Goal: Task Accomplishment & Management: Complete application form

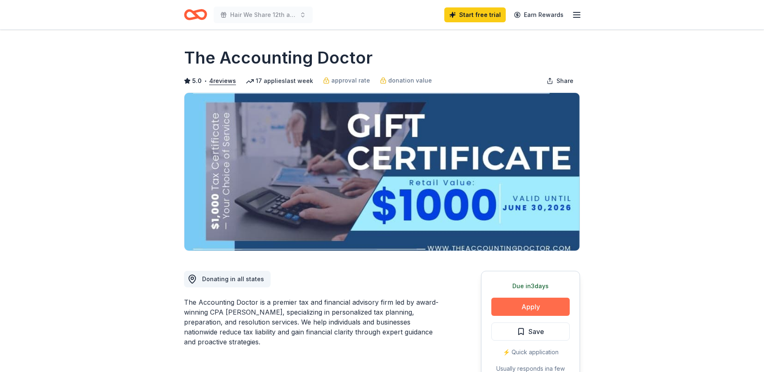
click at [524, 304] on button "Apply" at bounding box center [530, 306] width 78 height 18
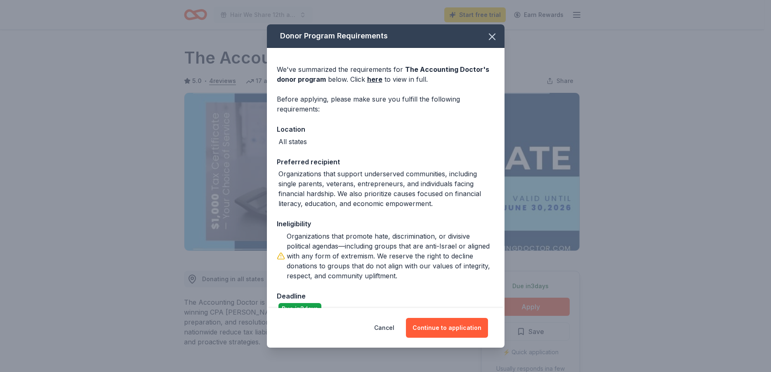
scroll to position [17, 0]
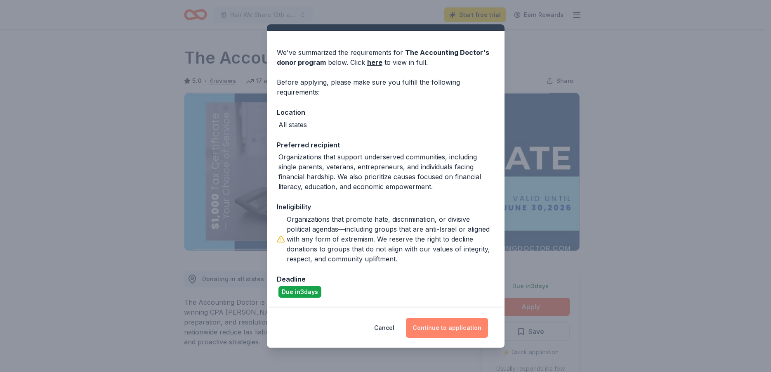
click at [447, 327] on button "Continue to application" at bounding box center [447, 328] width 82 height 20
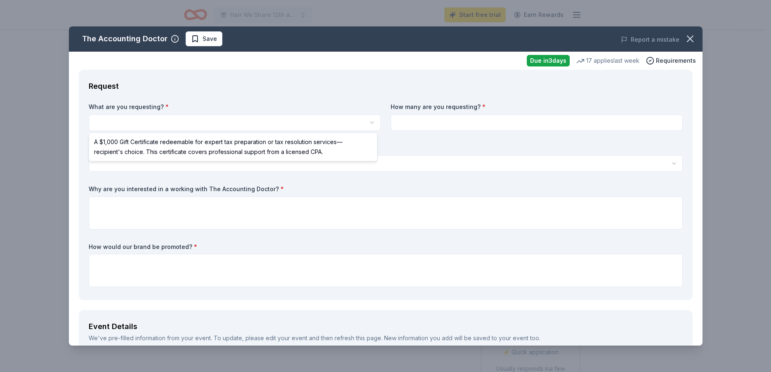
click at [146, 120] on html "10% Hair We Share 12th annual Gala Start free trial Earn Rewards Due [DATE] Sha…" at bounding box center [385, 186] width 771 height 372
select select "A $1,000 Gift Certificate redeemable for expert tax preparation or tax resoluti…"
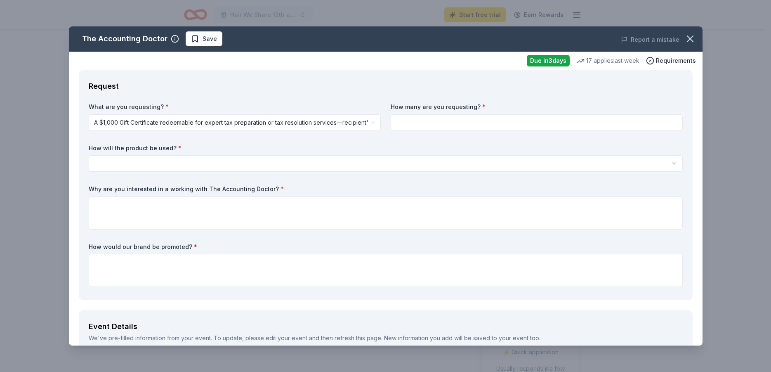
click at [429, 123] on input at bounding box center [537, 122] width 292 height 16
type input "1"
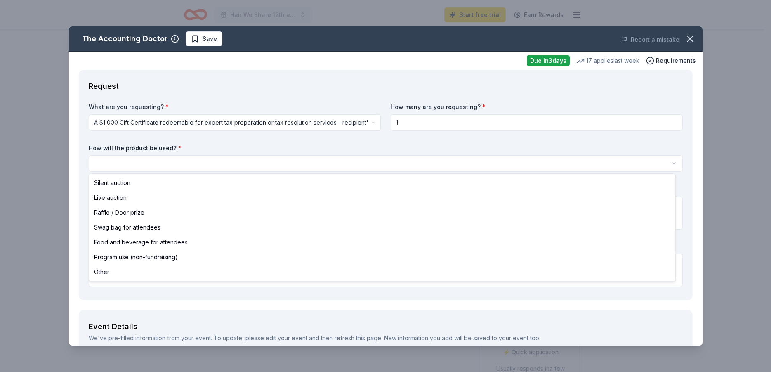
click at [140, 161] on html "10% Hair We Share 12th annual Gala Start free trial Earn Rewards Due [DATE] Sha…" at bounding box center [385, 186] width 771 height 372
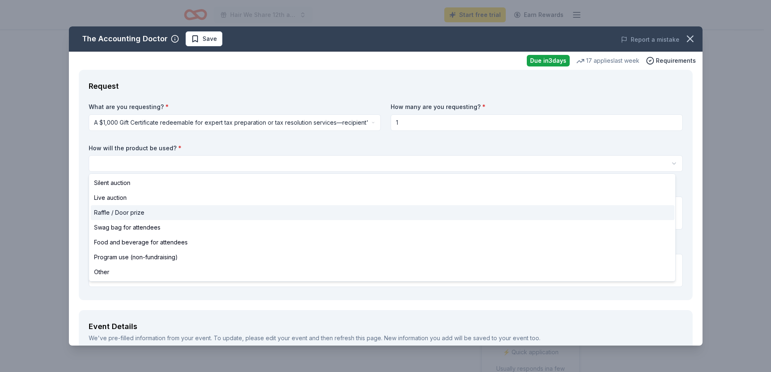
select select "raffleDoorPrize"
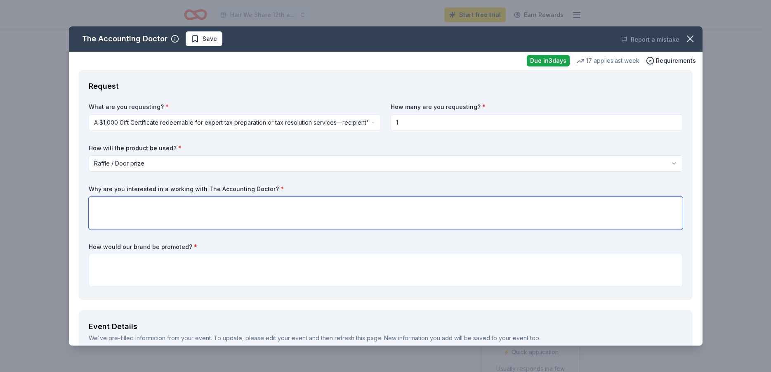
click at [105, 210] on textarea at bounding box center [386, 212] width 594 height 33
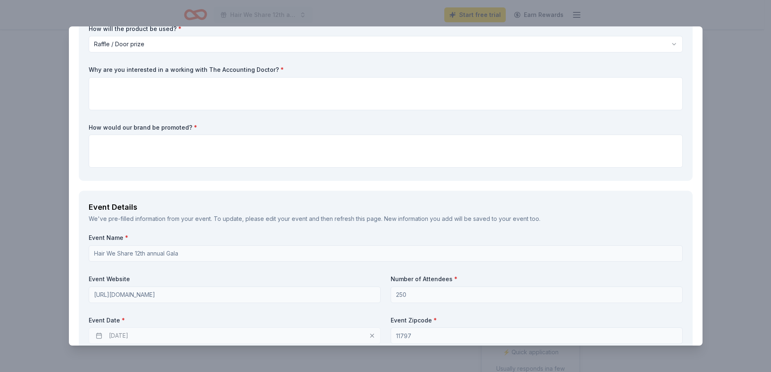
scroll to position [148, 0]
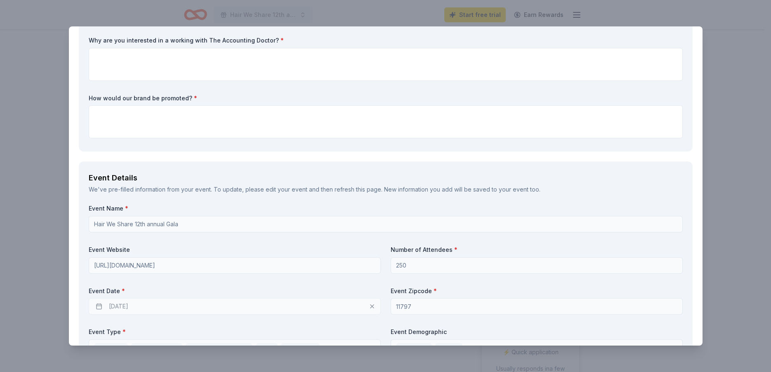
click at [322, 39] on label "Why are you interested in a working with The Accounting Doctor? *" at bounding box center [386, 40] width 594 height 8
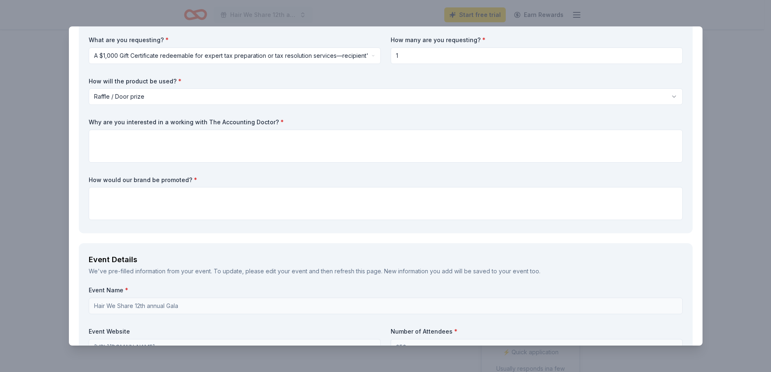
scroll to position [49, 0]
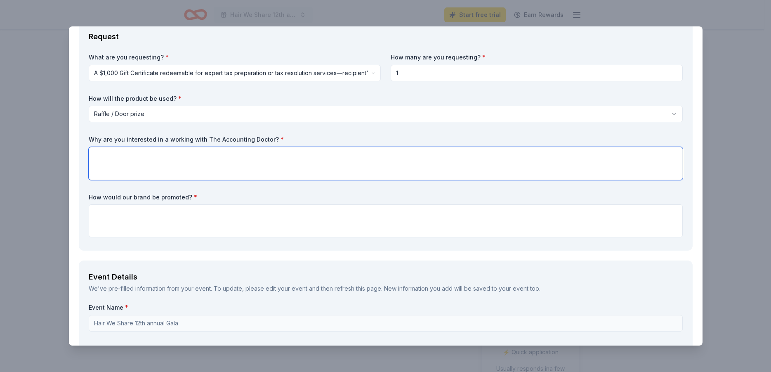
click at [105, 161] on textarea at bounding box center [386, 163] width 594 height 33
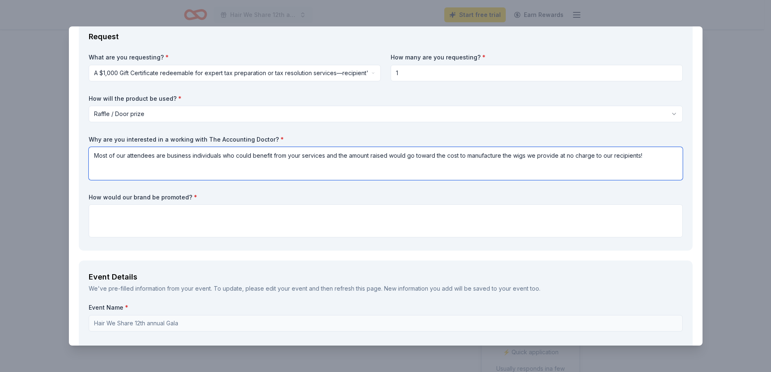
type textarea "Most of our attendees are business individuals who could benefit from your serv…"
click at [123, 219] on textarea at bounding box center [386, 220] width 594 height 33
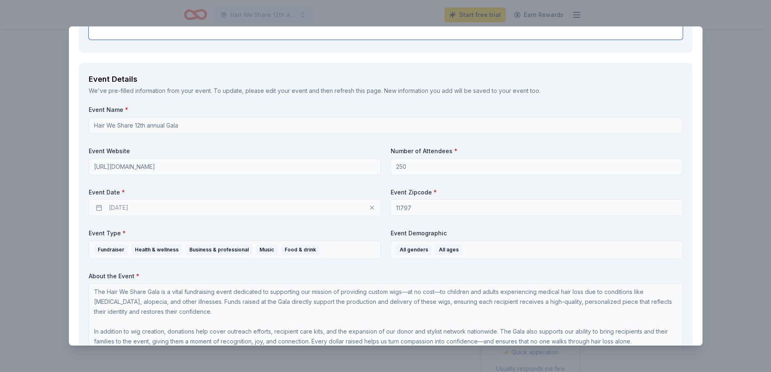
scroll to position [247, 0]
type textarea "With signage on the raffle table!"
click at [130, 209] on div "10/08/2025" at bounding box center [235, 207] width 292 height 16
click at [142, 205] on div "10/08/2025" at bounding box center [235, 207] width 292 height 16
click at [125, 206] on div "10/08/2025" at bounding box center [235, 207] width 292 height 16
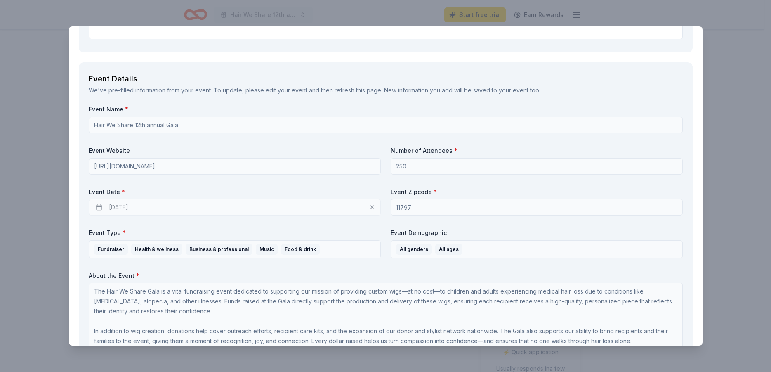
click at [125, 206] on div "10/08/2025" at bounding box center [235, 207] width 292 height 16
click at [99, 205] on div "10/08/2025" at bounding box center [235, 207] width 292 height 16
click at [370, 205] on div "10/08/2025" at bounding box center [235, 207] width 292 height 16
click at [191, 205] on div "10/08/2025" at bounding box center [235, 207] width 292 height 16
click at [190, 205] on div "10/08/2025" at bounding box center [235, 207] width 292 height 16
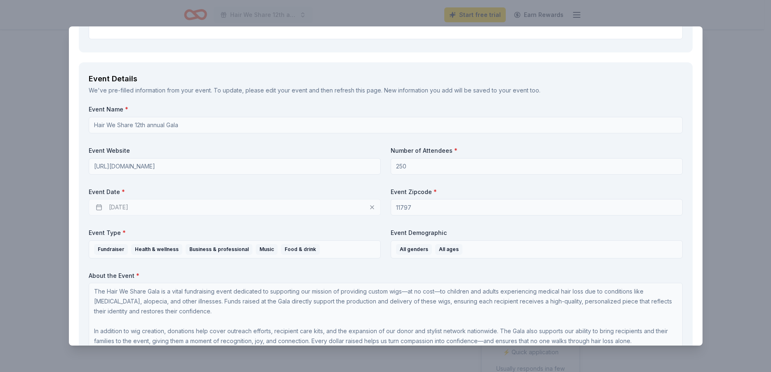
click at [188, 205] on div "10/08/2025" at bounding box center [235, 207] width 292 height 16
click at [187, 206] on div "10/08/2025" at bounding box center [235, 207] width 292 height 16
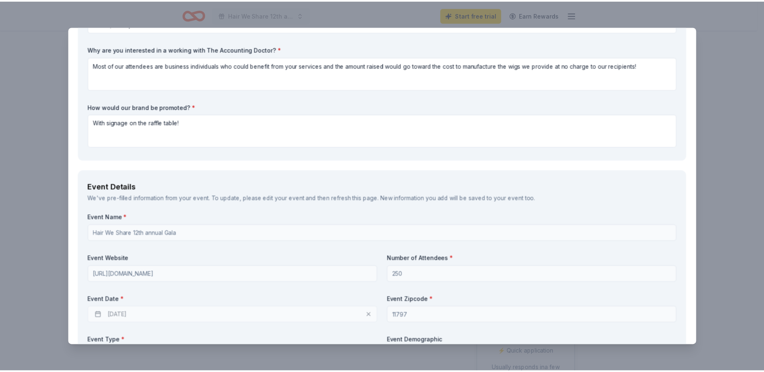
scroll to position [0, 0]
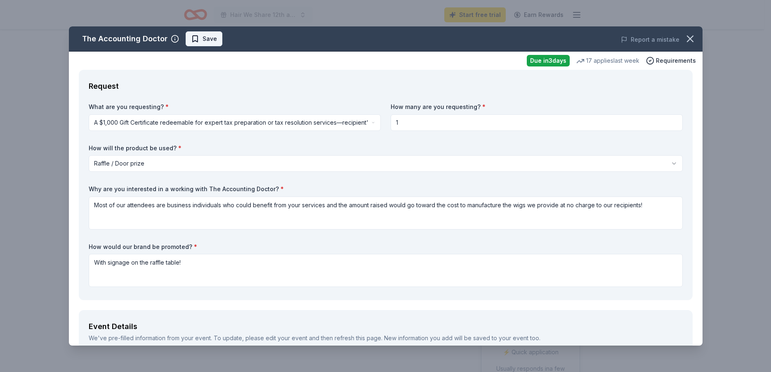
click at [210, 38] on span "Save" at bounding box center [210, 39] width 14 height 10
click at [684, 35] on icon "button" at bounding box center [690, 39] width 12 height 12
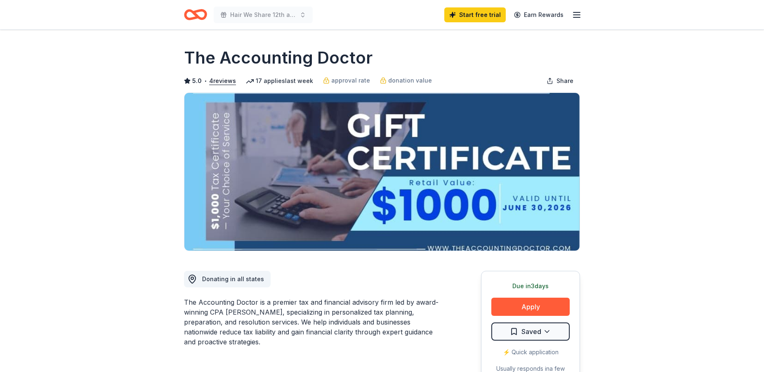
click at [577, 12] on line "button" at bounding box center [576, 12] width 7 height 0
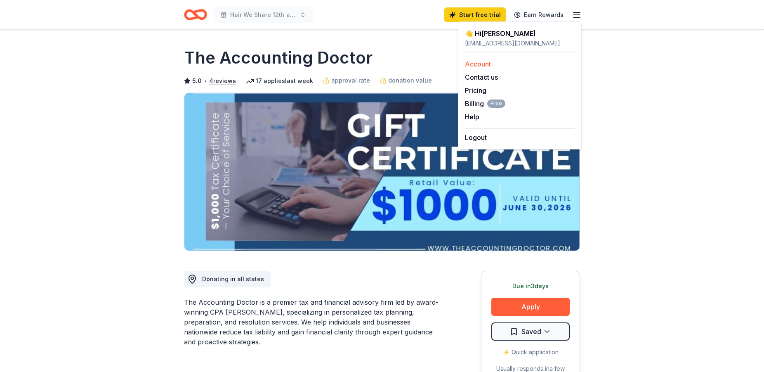
click at [483, 65] on link "Account" at bounding box center [478, 64] width 26 height 8
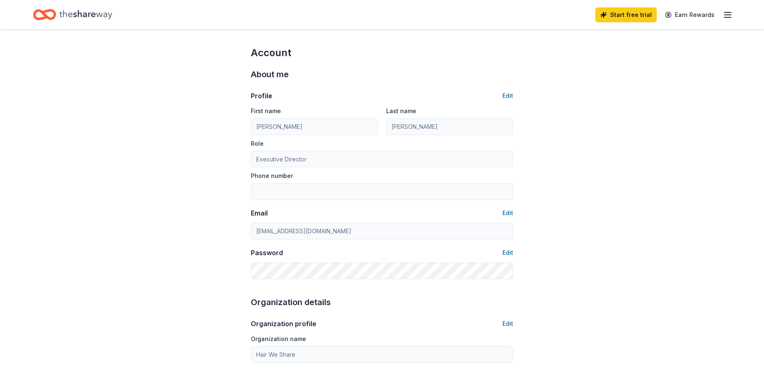
click at [730, 14] on icon "button" at bounding box center [728, 15] width 10 height 10
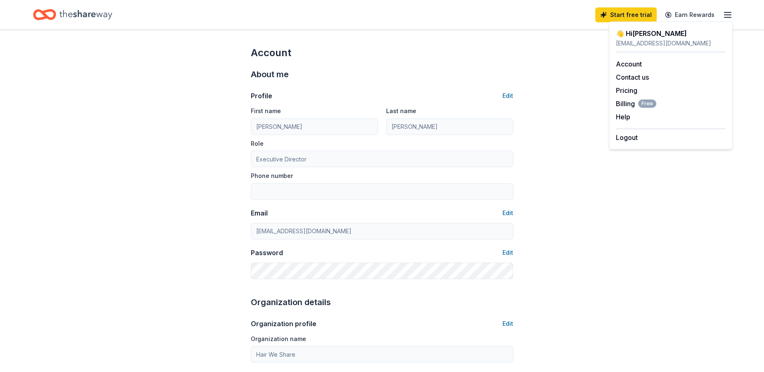
click at [78, 14] on icon "Home" at bounding box center [85, 14] width 53 height 9
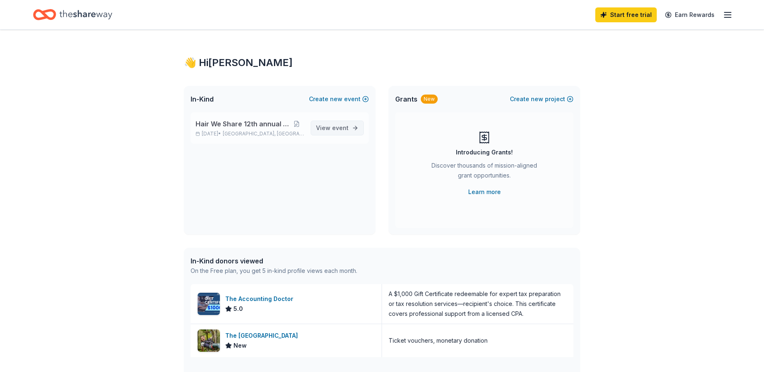
click at [328, 128] on span "View event" at bounding box center [332, 128] width 33 height 10
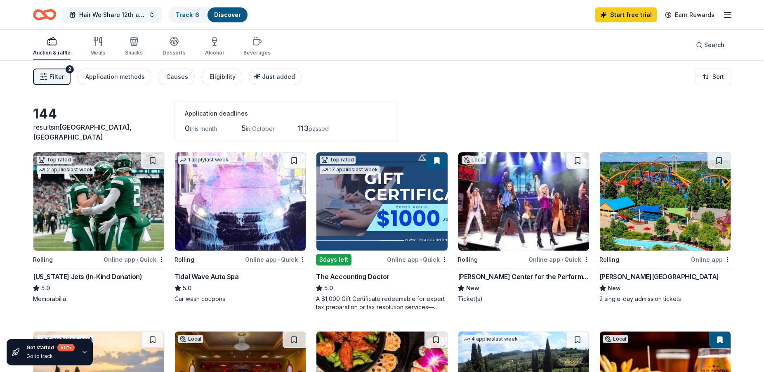
click at [149, 13] on button "Hair We Share 12th annual Gala" at bounding box center [112, 15] width 99 height 16
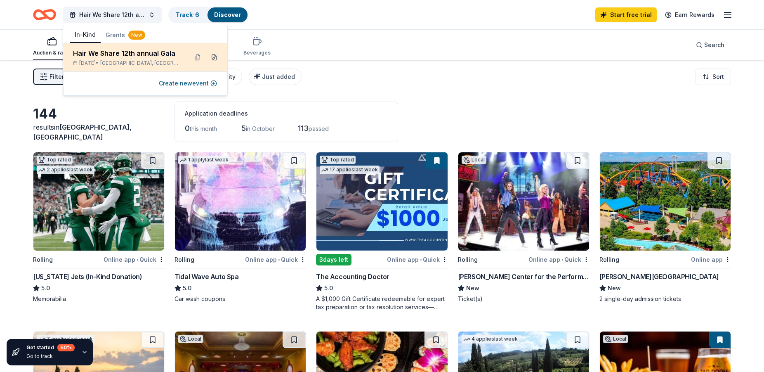
click at [212, 57] on button at bounding box center [213, 57] width 13 height 13
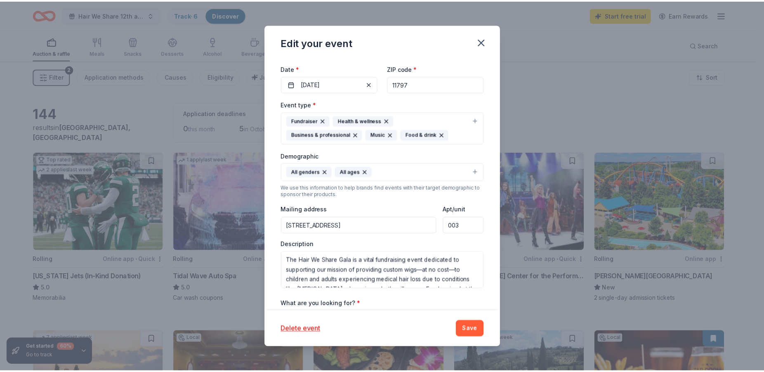
scroll to position [148, 0]
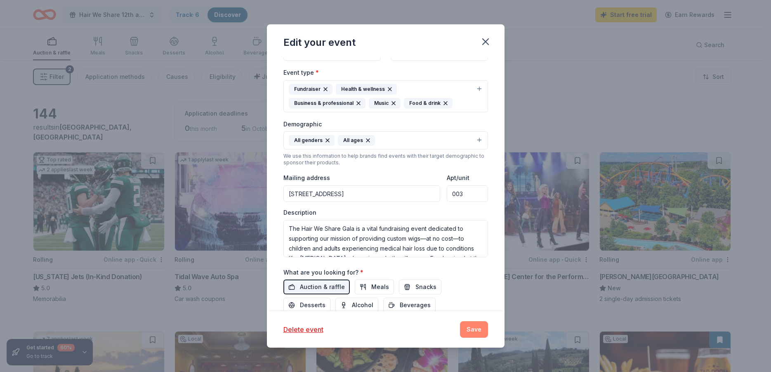
click at [474, 328] on button "Save" at bounding box center [474, 329] width 28 height 16
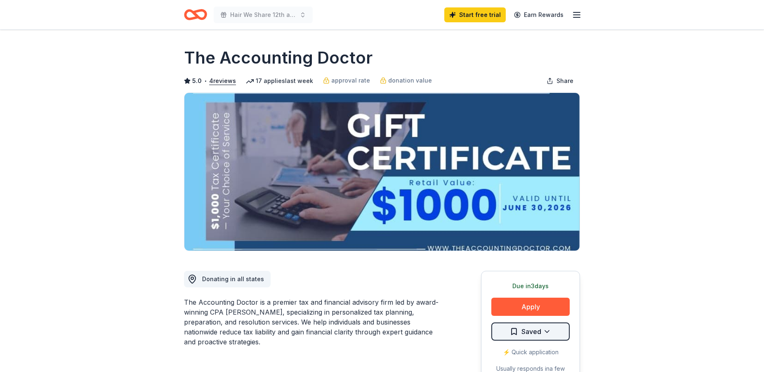
click at [533, 332] on html "Hair We Share 12th annual Gala Start free trial Earn Rewards Due in 3 days Shar…" at bounding box center [382, 186] width 764 height 372
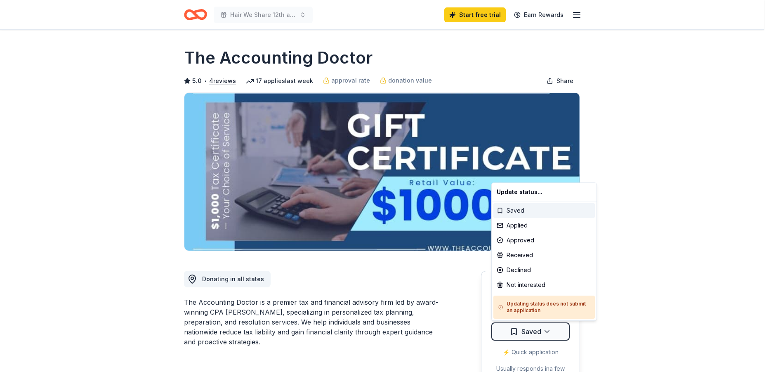
click at [518, 209] on div "Saved" at bounding box center [543, 210] width 101 height 15
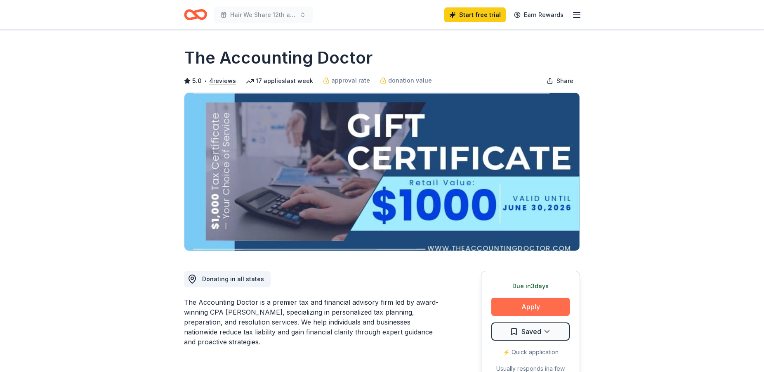
click at [529, 310] on button "Apply" at bounding box center [530, 306] width 78 height 18
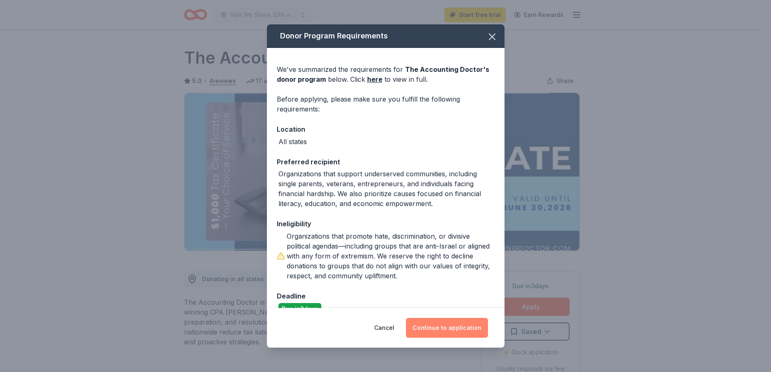
click at [449, 324] on button "Continue to application" at bounding box center [447, 328] width 82 height 20
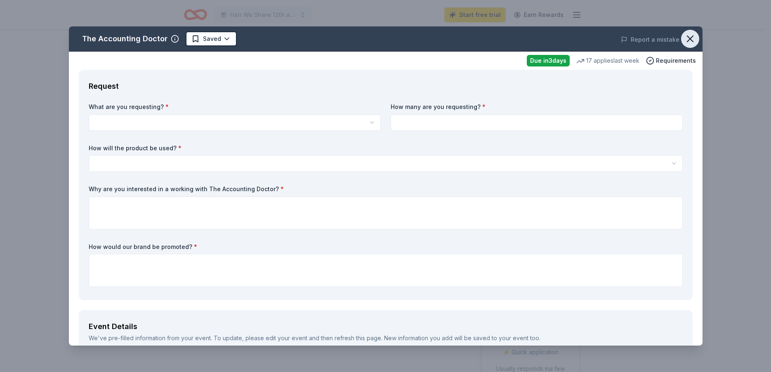
click at [687, 38] on icon "button" at bounding box center [690, 39] width 6 height 6
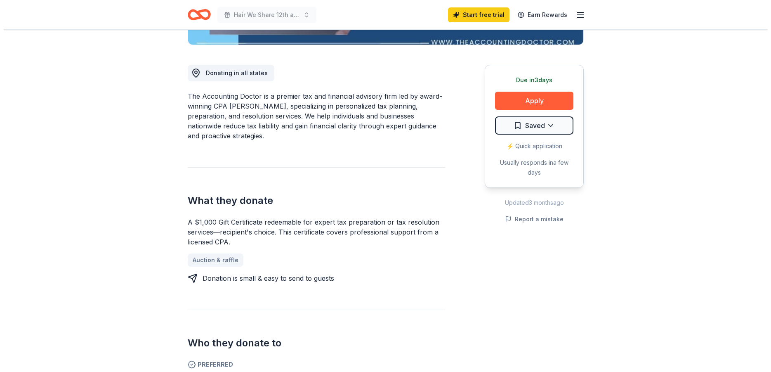
scroll to position [210, 0]
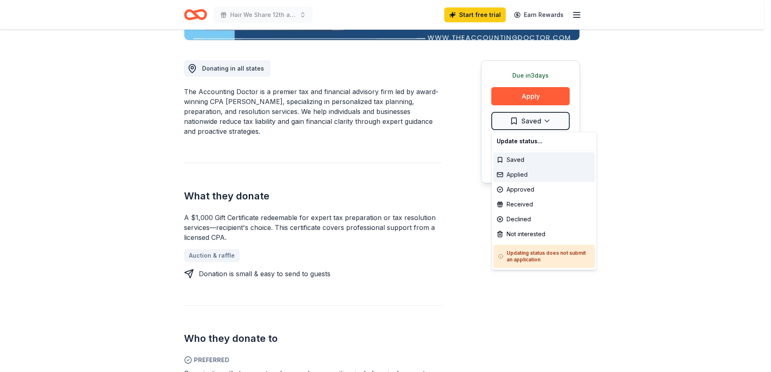
click at [512, 173] on div "Applied" at bounding box center [543, 174] width 101 height 15
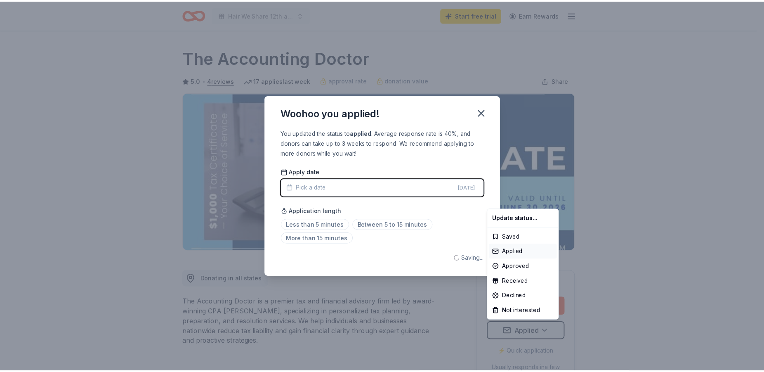
scroll to position [0, 0]
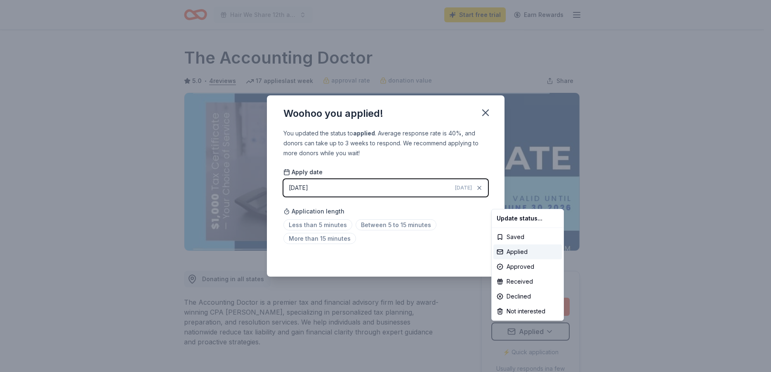
click at [486, 111] on html "Hair We Share 12th annual Gala Start free trial Earn Rewards Due in 3 days Shar…" at bounding box center [385, 186] width 771 height 372
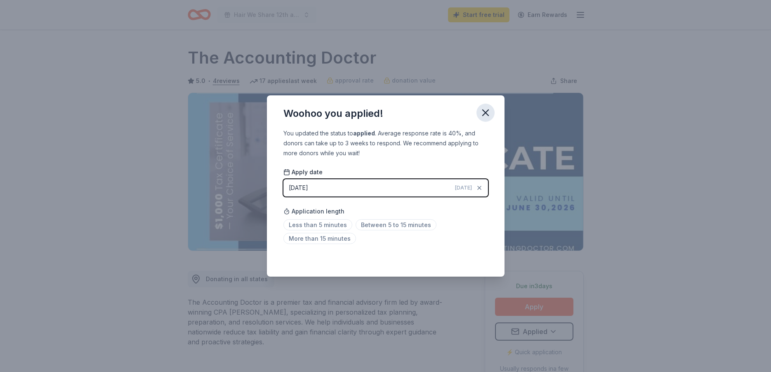
click at [487, 108] on icon "button" at bounding box center [486, 113] width 12 height 12
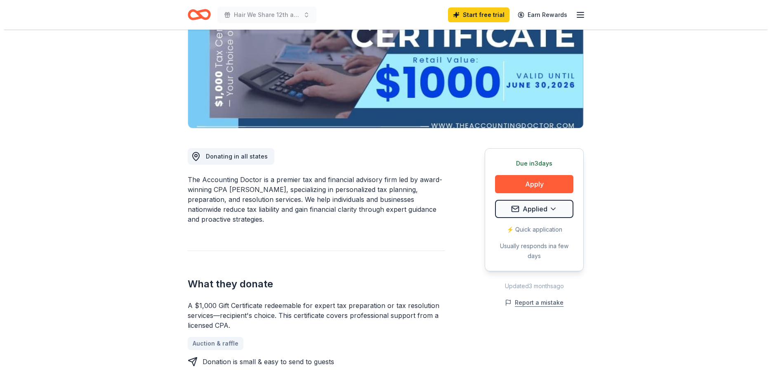
scroll to position [126, 0]
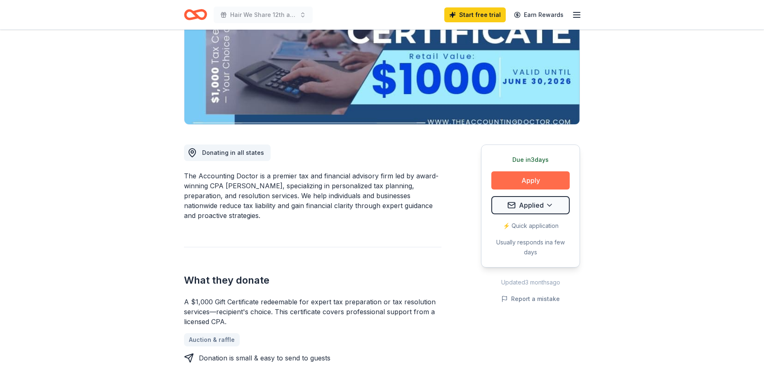
click at [520, 177] on button "Apply" at bounding box center [530, 180] width 78 height 18
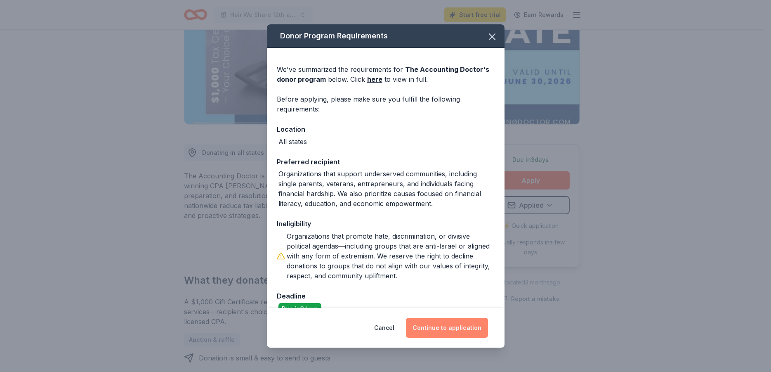
click at [433, 324] on button "Continue to application" at bounding box center [447, 328] width 82 height 20
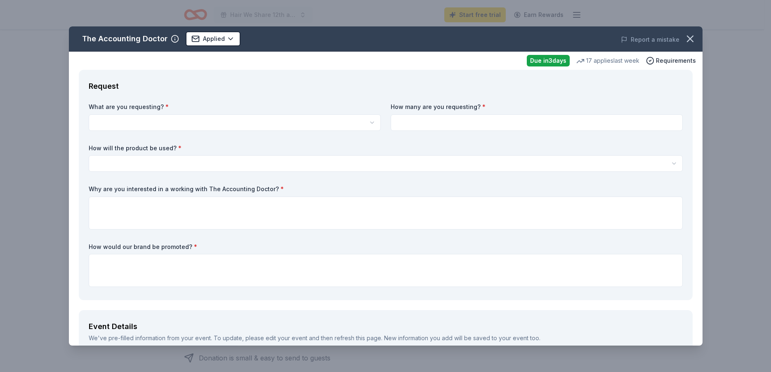
click at [137, 117] on html "Hair We Share 12th annual Gala Start free trial Earn Rewards Due in 3 days Shar…" at bounding box center [385, 60] width 771 height 372
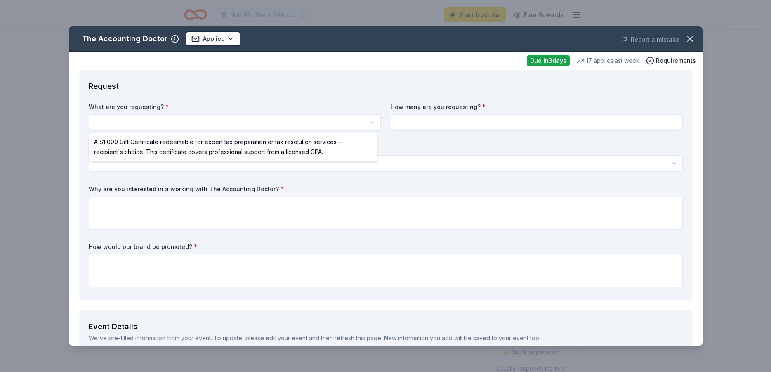
select select "A $1,000 Gift Certificate redeemable for expert tax preparation or tax resoluti…"
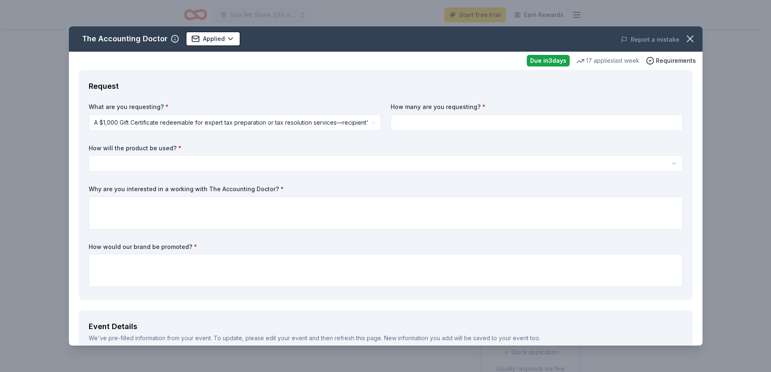
click at [414, 121] on input at bounding box center [537, 122] width 292 height 16
type input "1"
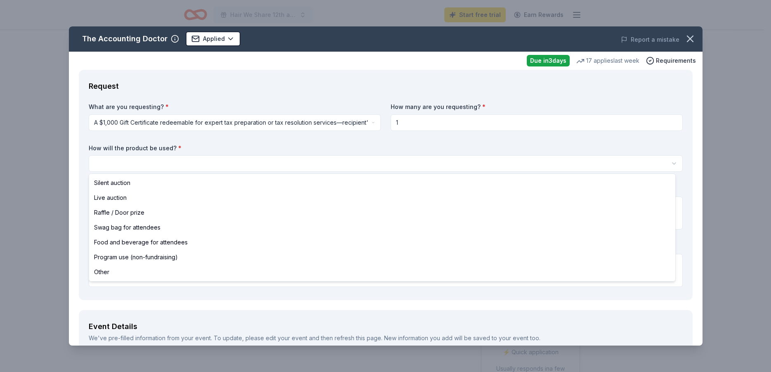
click at [113, 165] on html "Hair We Share 12th annual Gala Start free trial Earn Rewards Due in 3 days Shar…" at bounding box center [385, 186] width 771 height 372
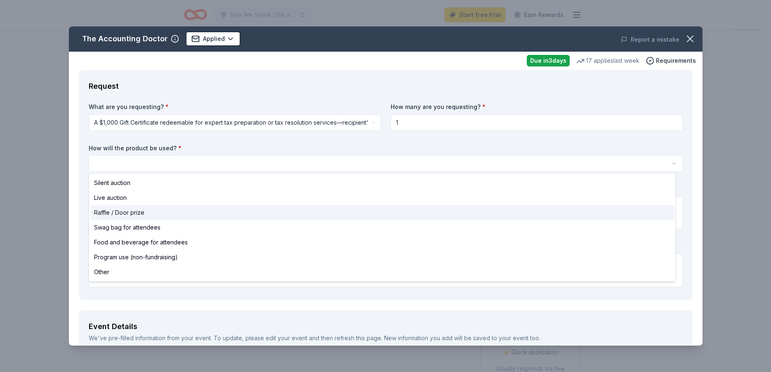
select select "raffleDoorPrize"
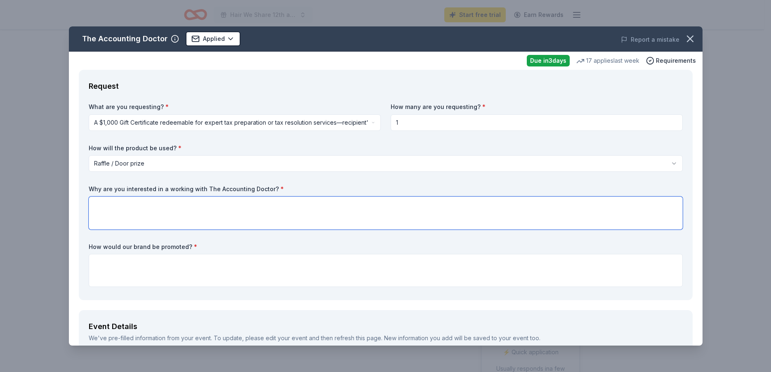
click at [130, 209] on textarea at bounding box center [386, 212] width 594 height 33
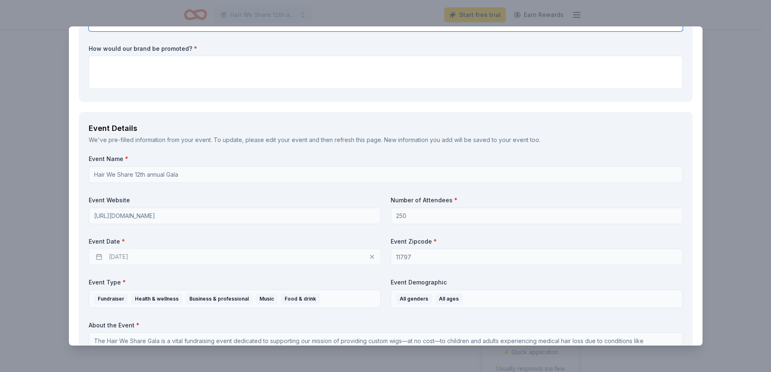
scroll to position [247, 0]
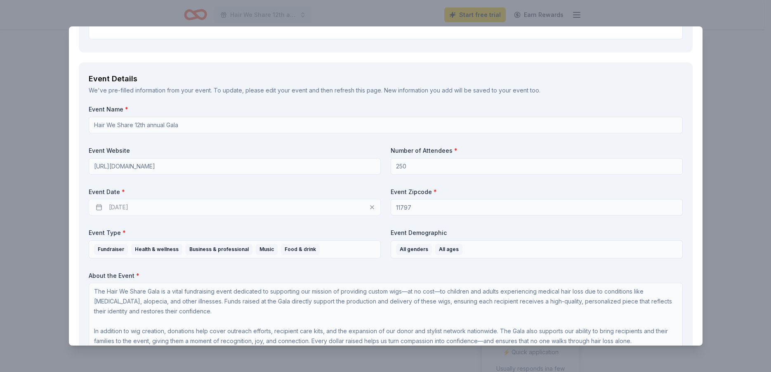
click at [128, 205] on div "10/08/2025" at bounding box center [235, 207] width 292 height 16
click at [98, 208] on div "10/08/2025" at bounding box center [235, 207] width 292 height 16
click at [162, 203] on div "10/08/2025" at bounding box center [235, 207] width 292 height 16
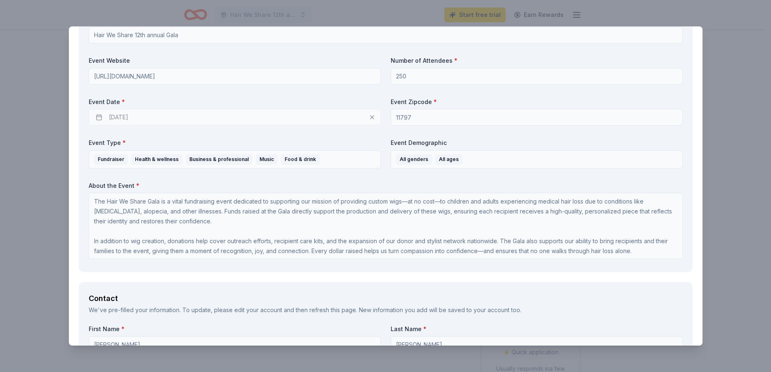
scroll to position [346, 0]
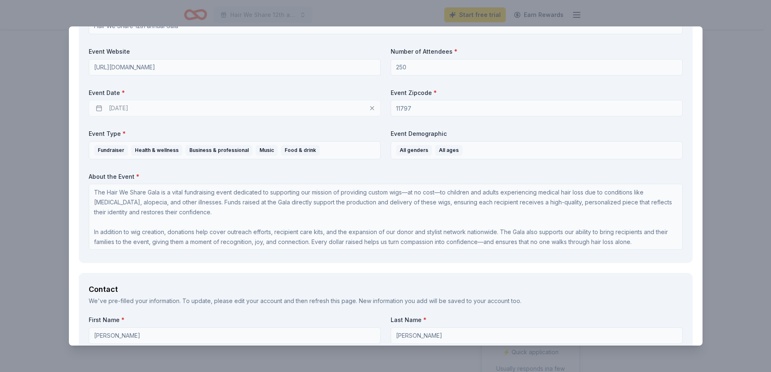
click at [146, 137] on label "Event Type *" at bounding box center [235, 134] width 292 height 8
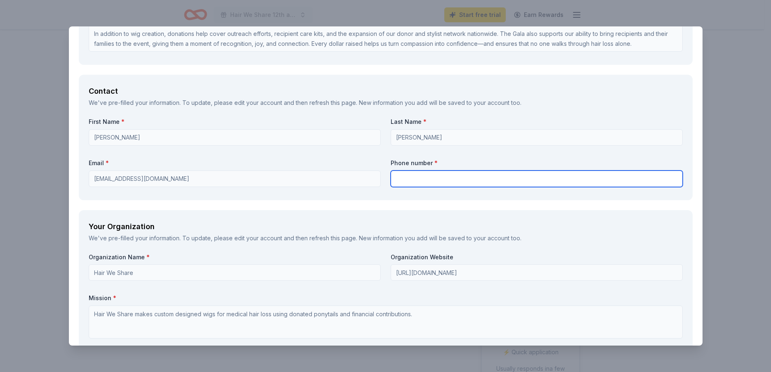
click at [410, 176] on input "text" at bounding box center [537, 178] width 292 height 16
type input "6"
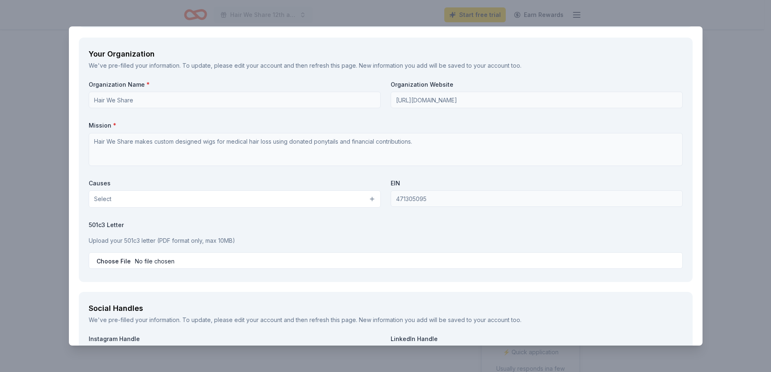
scroll to position [693, 0]
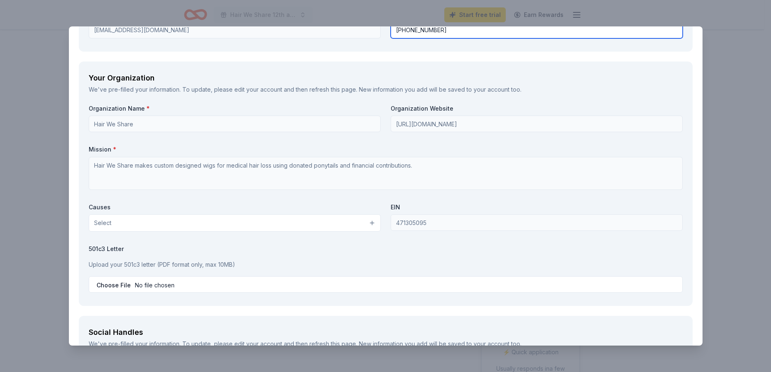
type input "516-484-8483"
click at [370, 222] on button "Select" at bounding box center [235, 222] width 292 height 17
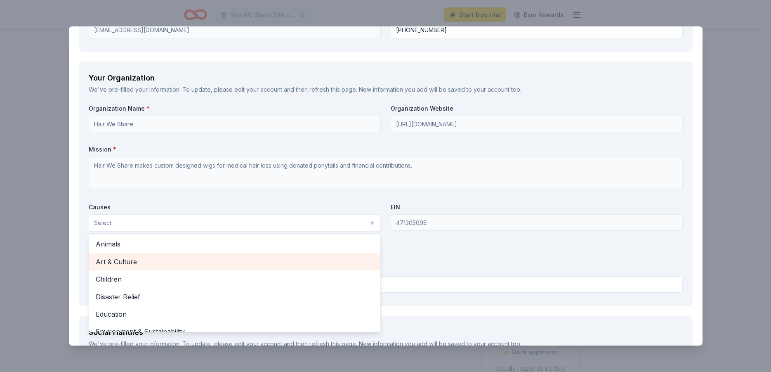
scroll to position [99, 0]
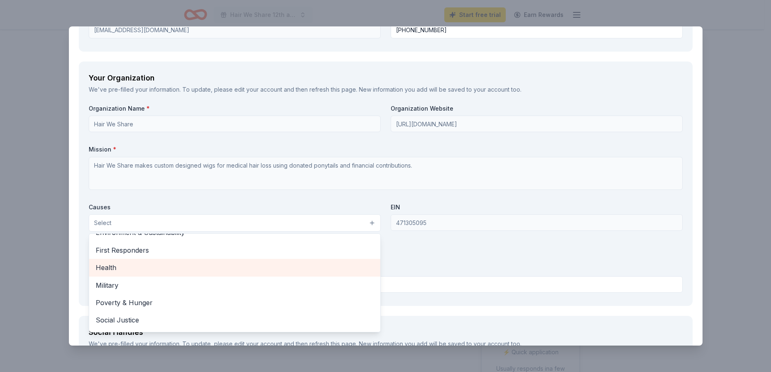
click at [141, 269] on span "Health" at bounding box center [235, 267] width 278 height 11
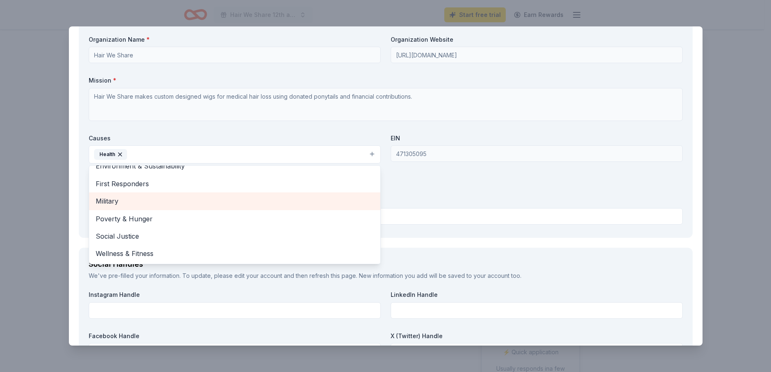
scroll to position [841, 0]
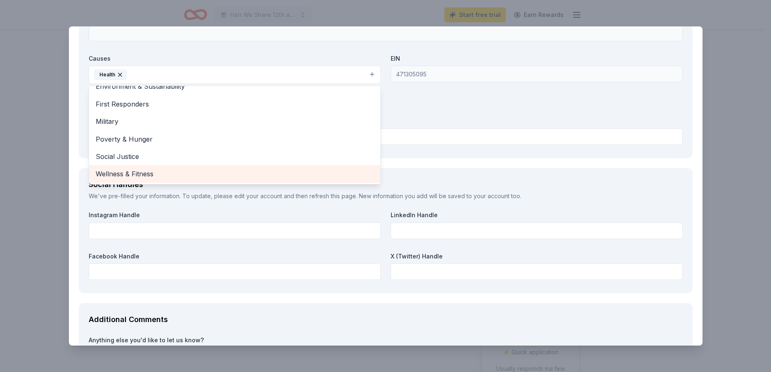
click at [143, 171] on span "Wellness & Fitness" at bounding box center [235, 173] width 278 height 11
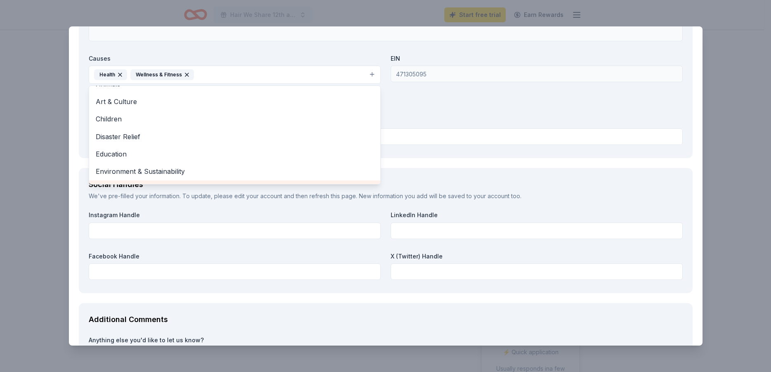
scroll to position [0, 0]
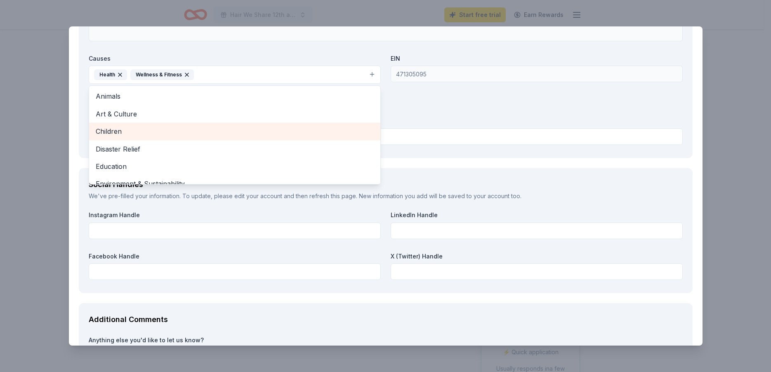
click at [126, 132] on span "Children" at bounding box center [235, 131] width 278 height 11
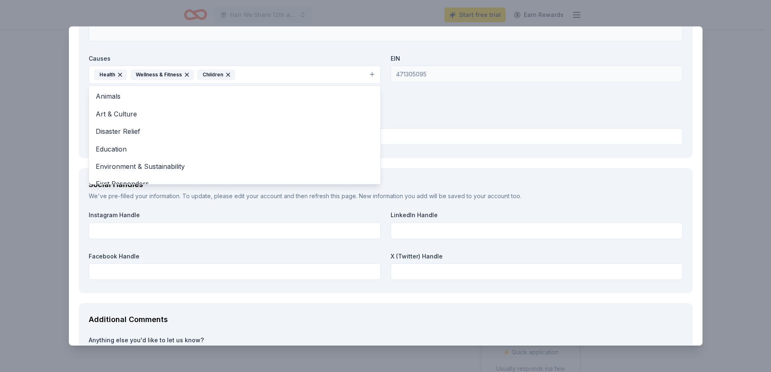
click at [418, 102] on div "Organization Name * Hair We Share Organization Website http://www.Hairweshare.o…" at bounding box center [386, 52] width 594 height 192
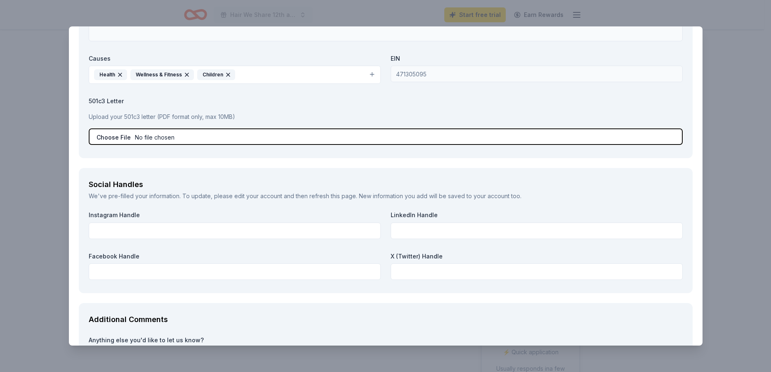
click at [162, 135] on input "file" at bounding box center [386, 136] width 594 height 16
click at [105, 139] on input "file" at bounding box center [386, 136] width 594 height 16
type input "C:\fakepath\IRS july 22-1.pdf"
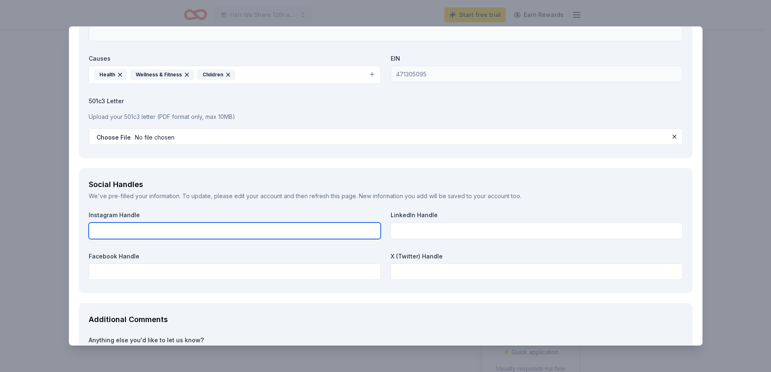
click at [144, 229] on input "text" at bounding box center [235, 230] width 292 height 16
type input "@hair_we_share"
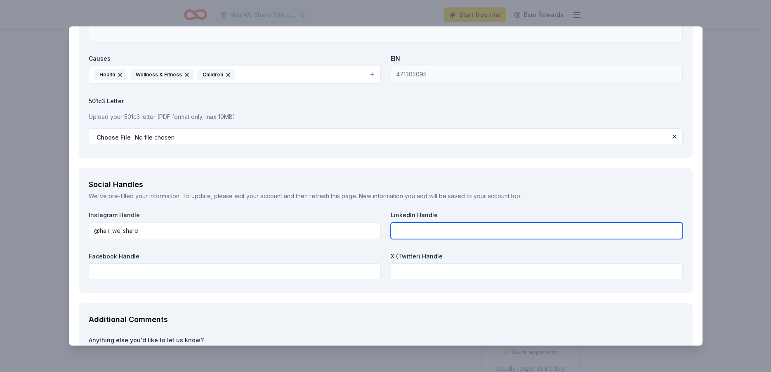
click at [398, 230] on input "text" at bounding box center [537, 230] width 292 height 16
type input "Hair We Share"
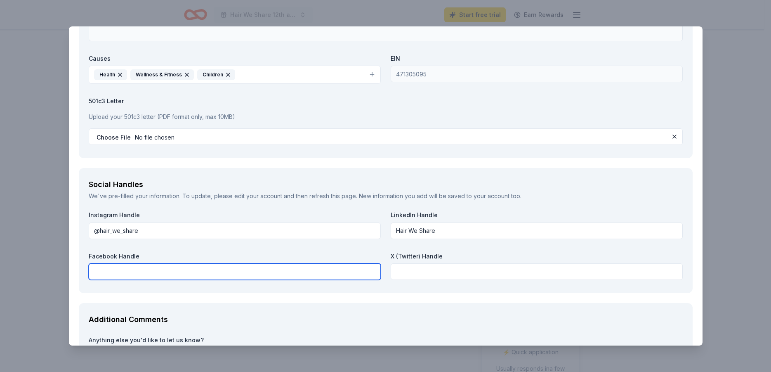
click at [174, 273] on input "text" at bounding box center [235, 271] width 292 height 16
type input "HairWeShare"
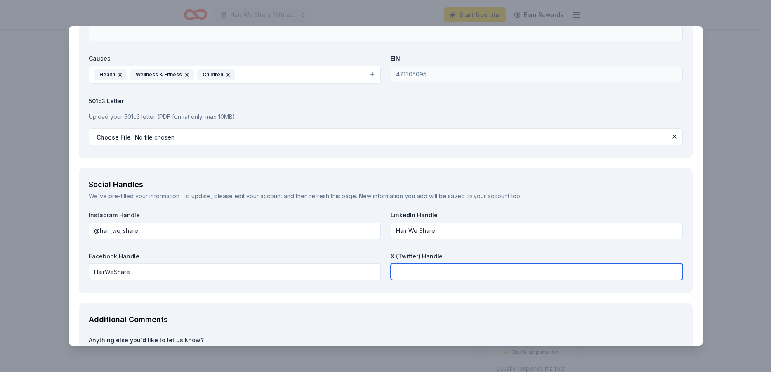
click at [417, 268] on input "text" at bounding box center [537, 271] width 292 height 16
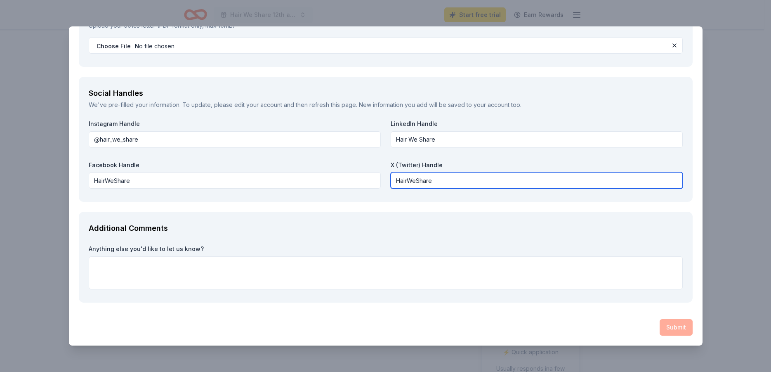
type input "HairWeShare"
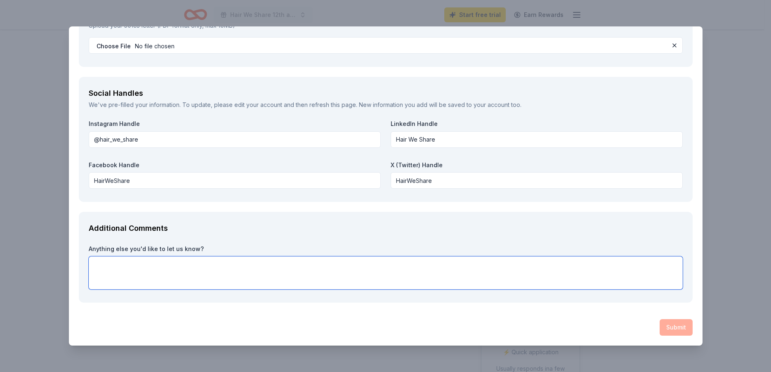
click at [205, 269] on textarea at bounding box center [386, 272] width 594 height 33
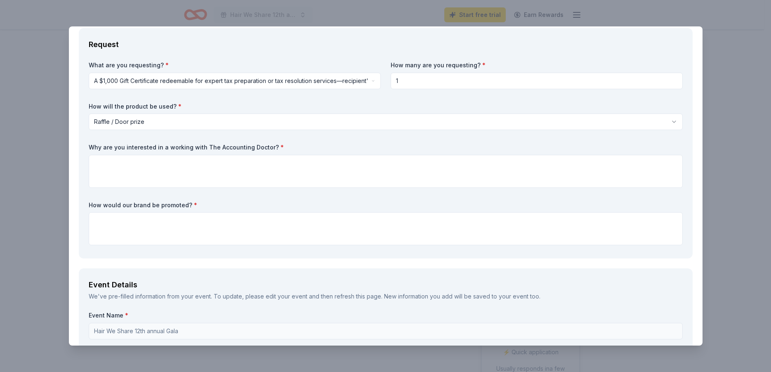
scroll to position [0, 0]
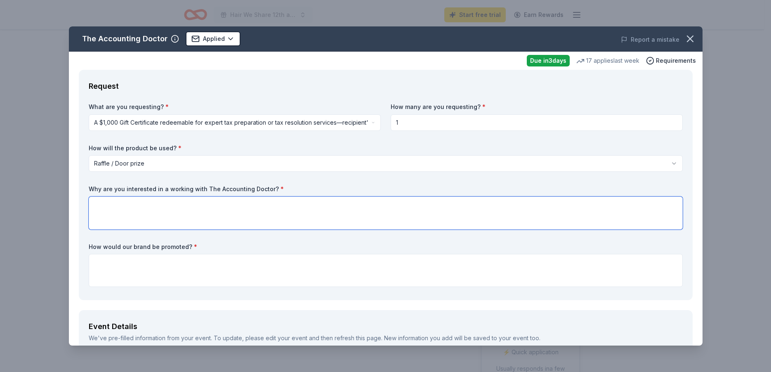
click at [126, 210] on textarea at bounding box center [386, 212] width 594 height 33
type textarea "Our event is all about bringing the beauty and wellness industries together and…"
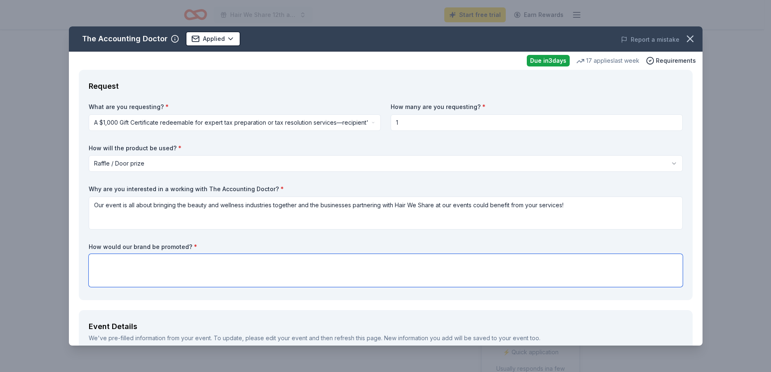
click at [133, 265] on textarea at bounding box center [386, 270] width 594 height 33
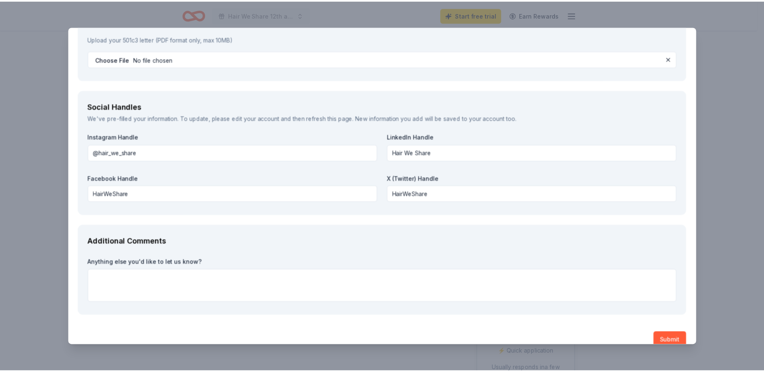
scroll to position [933, 0]
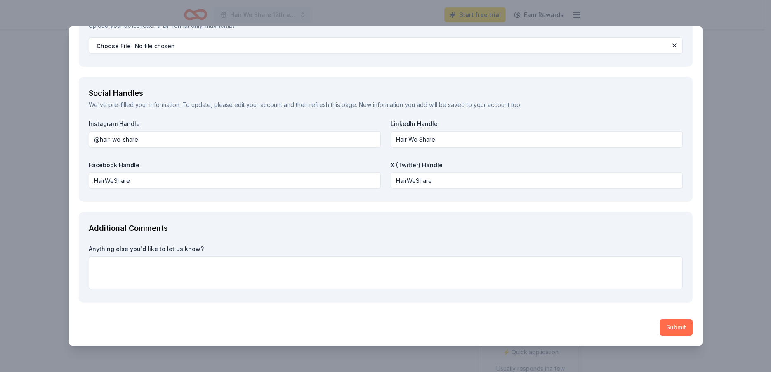
type textarea "Signage at the raffle table!"
click at [667, 327] on button "Submit" at bounding box center [675, 327] width 33 height 16
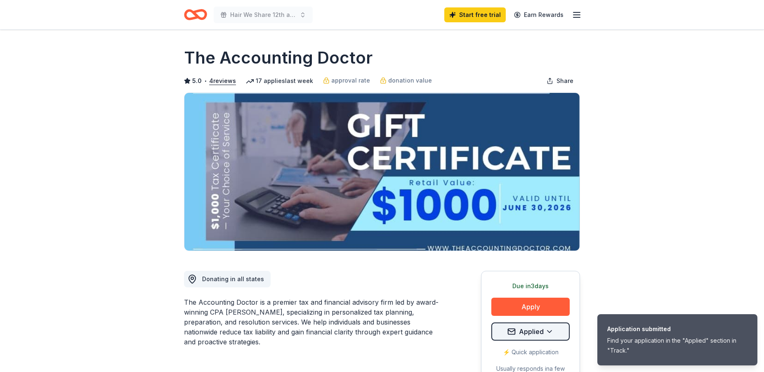
click at [528, 330] on html "Application submitted Find your application in the "Applied" section in "Track.…" at bounding box center [382, 186] width 764 height 372
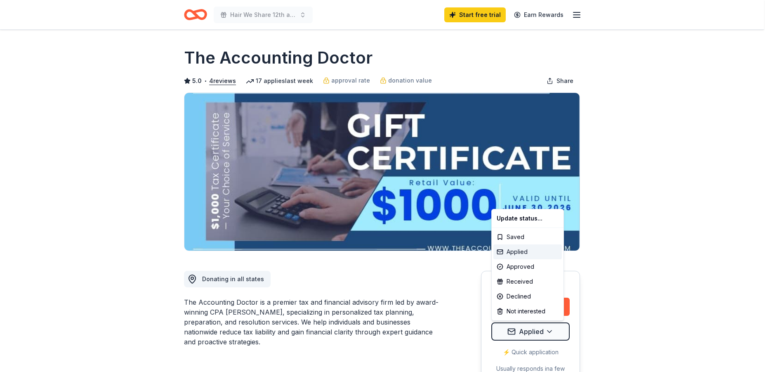
click at [516, 250] on div "Applied" at bounding box center [527, 251] width 68 height 15
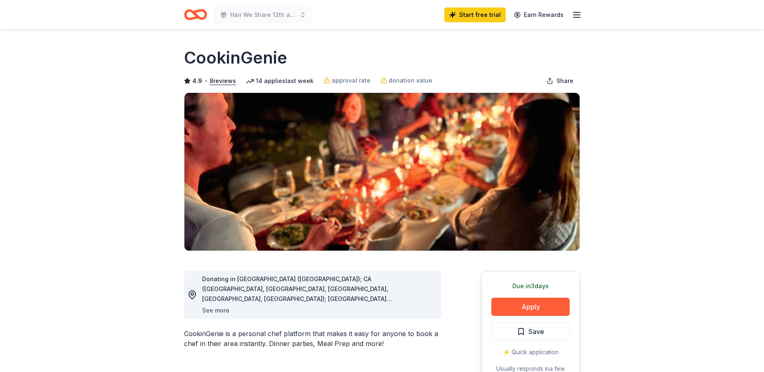
click at [224, 311] on button "See more" at bounding box center [215, 310] width 27 height 10
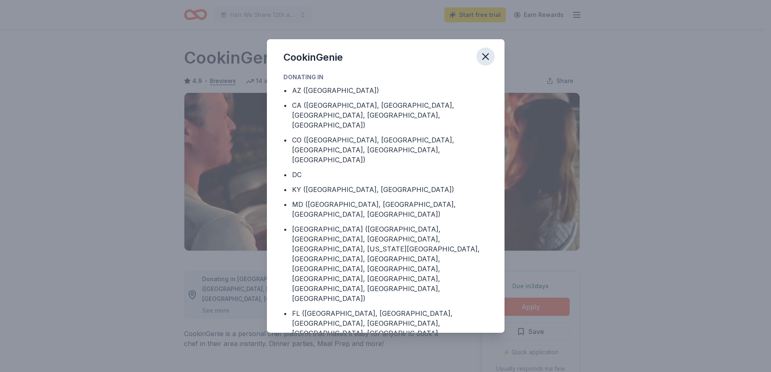
click at [489, 57] on icon "button" at bounding box center [486, 57] width 12 height 12
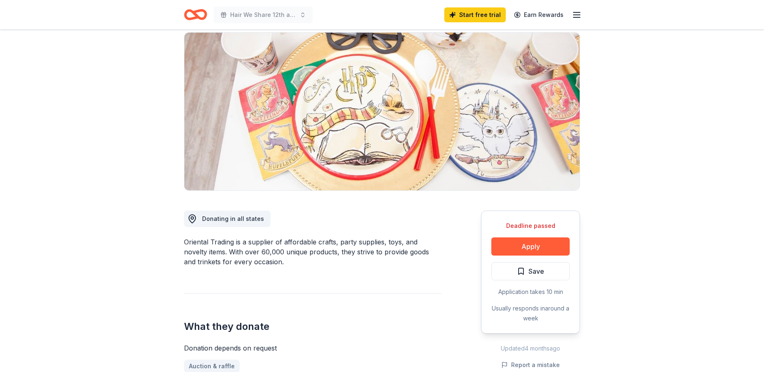
scroll to position [126, 0]
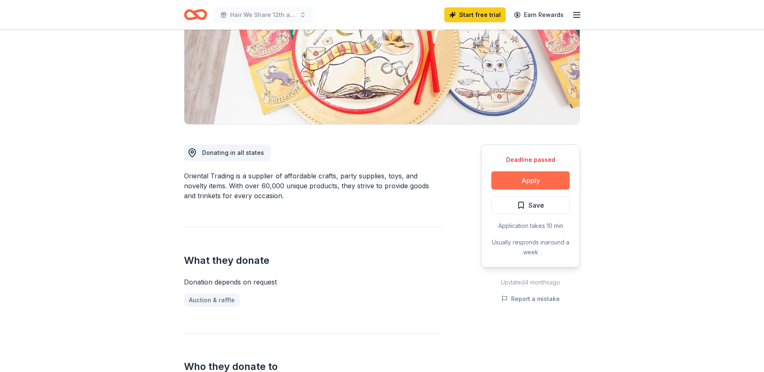
click at [520, 179] on button "Apply" at bounding box center [530, 180] width 78 height 18
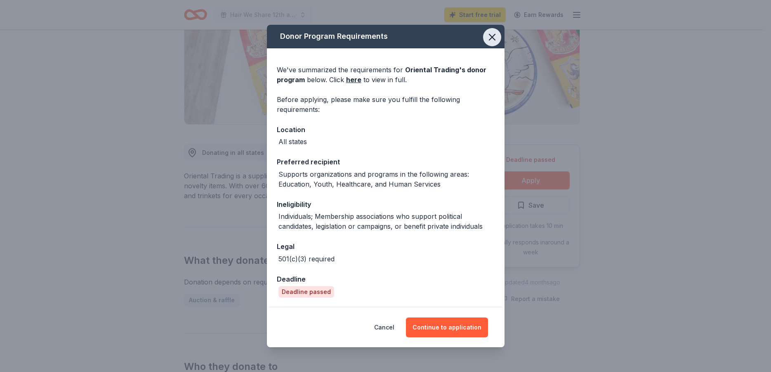
click at [496, 37] on icon "button" at bounding box center [492, 37] width 12 height 12
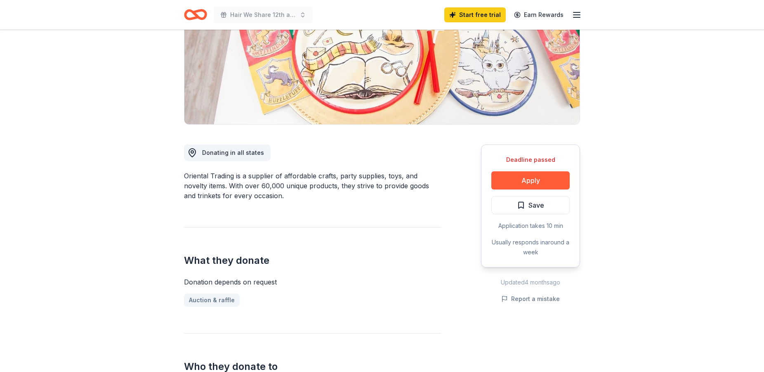
scroll to position [0, 0]
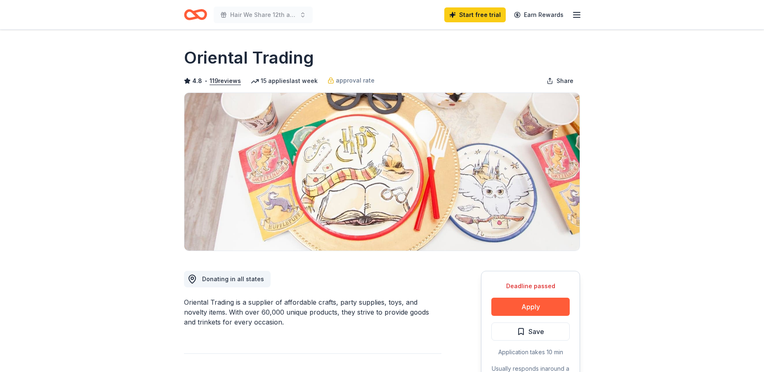
click at [191, 11] on icon "Home" at bounding box center [191, 14] width 13 height 8
